Goal: Communication & Community: Answer question/provide support

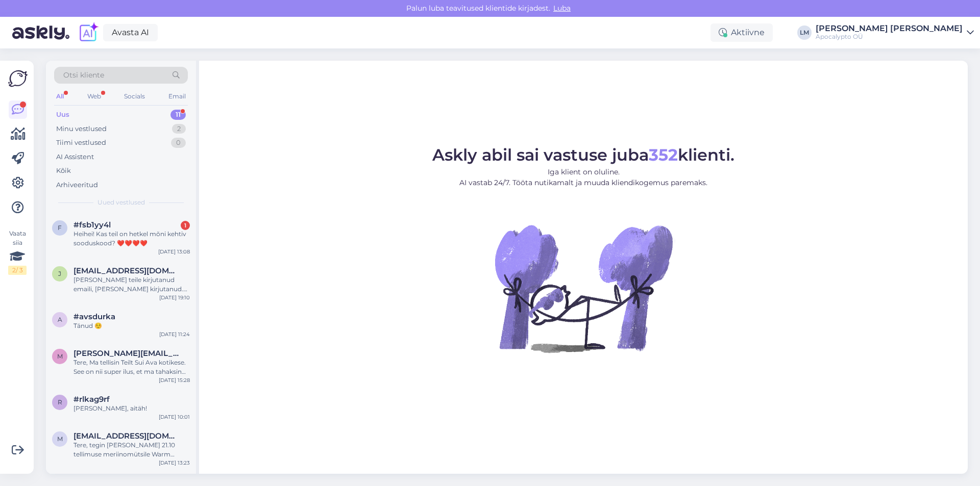
click at [127, 238] on div "Heihei! Kas teil on hetkel mõni kehtiv sooduskood? ❤️❤️❤️❤️" at bounding box center [132, 239] width 116 height 18
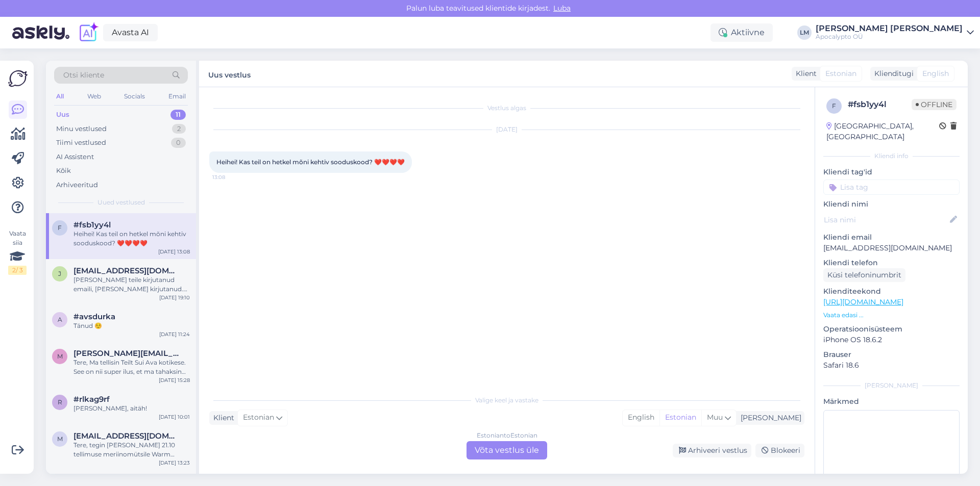
click at [488, 444] on div "Estonian to Estonian Võta vestlus üle" at bounding box center [507, 451] width 81 height 18
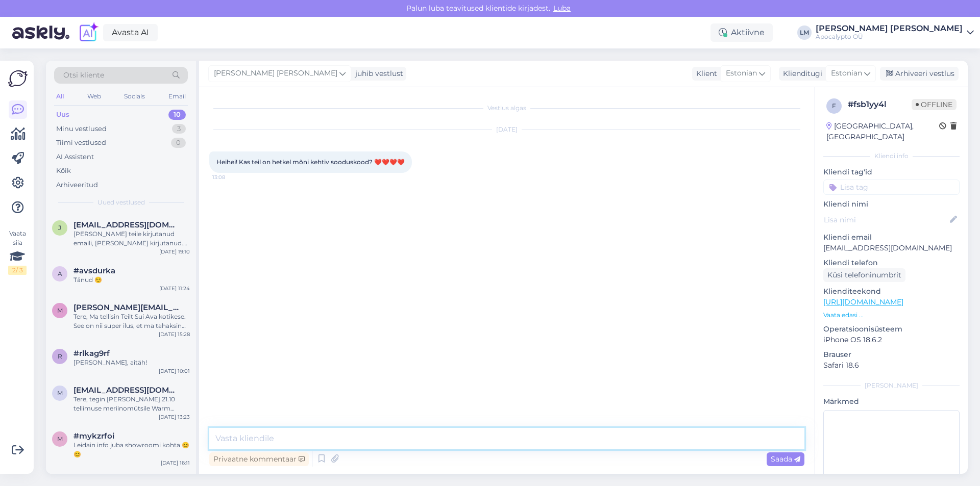
click at [262, 439] on textarea at bounding box center [506, 438] width 595 height 21
type textarea "Tere. Sooduskood kehtib meil hetkel Uyuni küünaldele -20%. Sooduskood kehtib se…"
click at [770, 456] on div "Saada" at bounding box center [786, 460] width 38 height 14
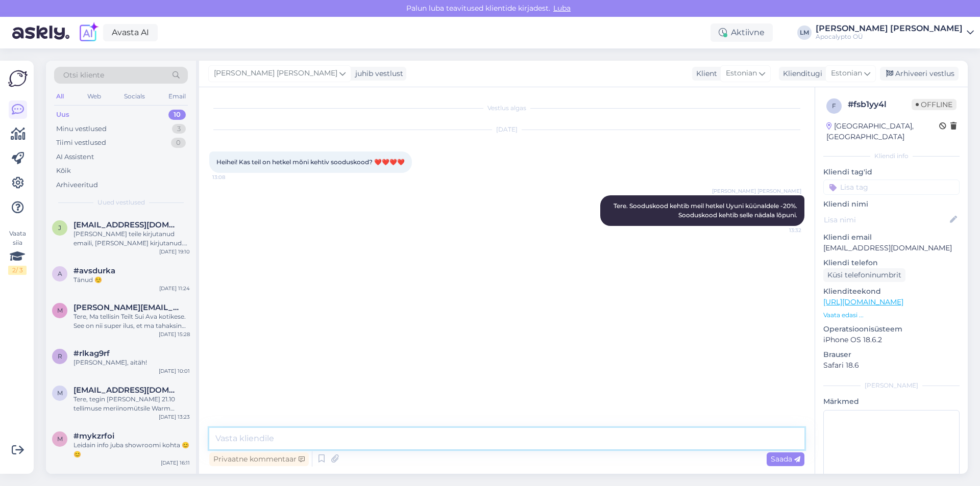
click at [261, 447] on textarea at bounding box center [506, 438] width 595 height 21
type textarea "Vabandust, koodi hetkel ei ole, aga Uyuni küünaldele on soodushinnad -20%"
click at [783, 456] on span "Saada" at bounding box center [786, 459] width 30 height 9
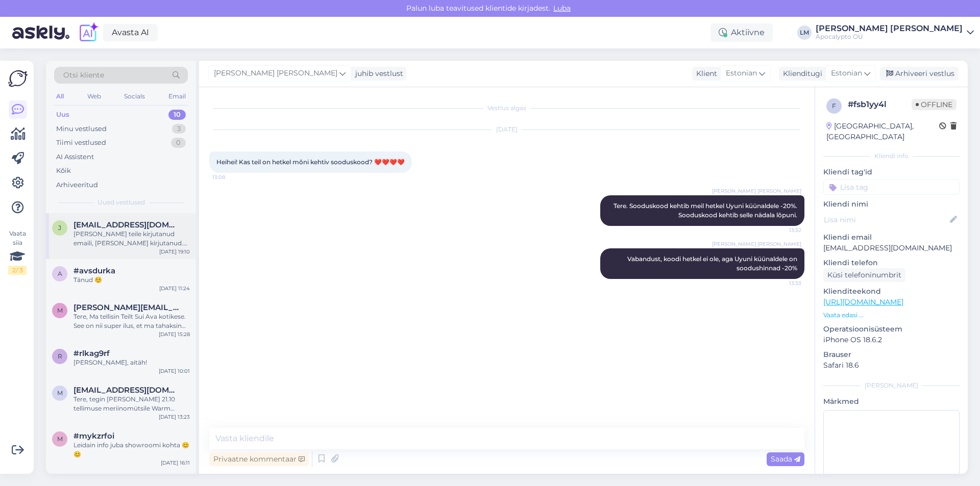
click at [89, 238] on div "[PERSON_NAME] teile kirjutanud emaili, [PERSON_NAME] kirjutanud. Üheski kanalis…" at bounding box center [132, 239] width 116 height 18
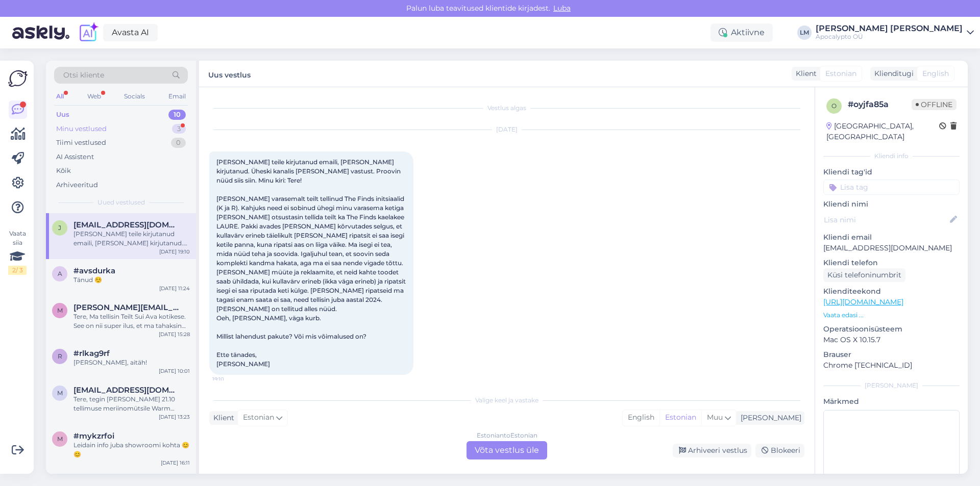
click at [99, 127] on div "Minu vestlused" at bounding box center [81, 129] width 51 height 10
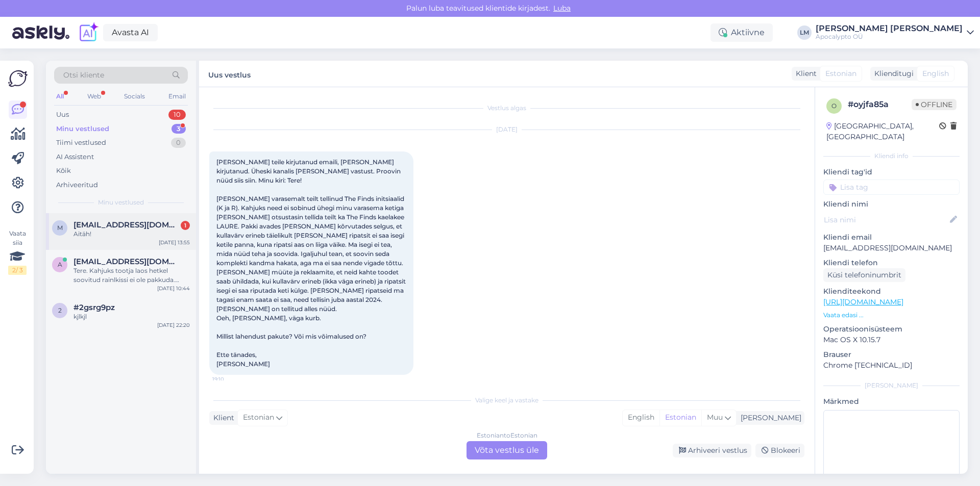
click at [100, 224] on span "[EMAIL_ADDRESS][DOMAIN_NAME]" at bounding box center [127, 225] width 106 height 9
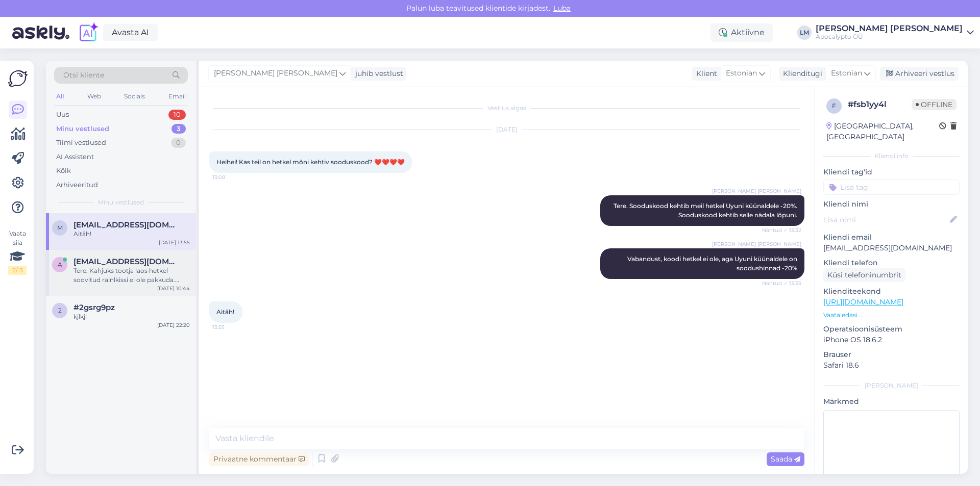
click at [87, 271] on div "Tere. Kahjuks tootja laos hetkel soovitud rainlkissi ei ole pakkuda. Kuna teeme…" at bounding box center [132, 275] width 116 height 18
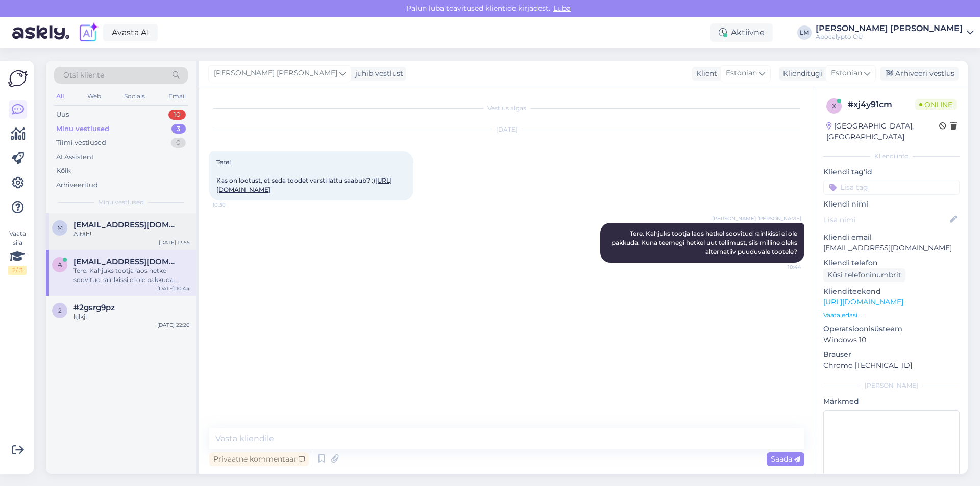
click at [86, 227] on span "[EMAIL_ADDRESS][DOMAIN_NAME]" at bounding box center [127, 225] width 106 height 9
